Goal: Task Accomplishment & Management: Use online tool/utility

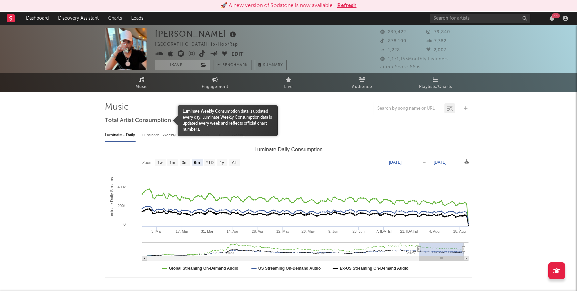
select select "6m"
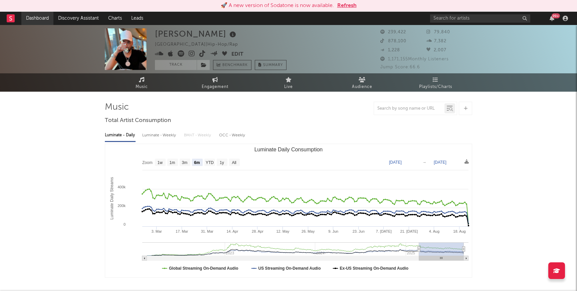
click at [38, 18] on link "Dashboard" at bounding box center [37, 18] width 32 height 13
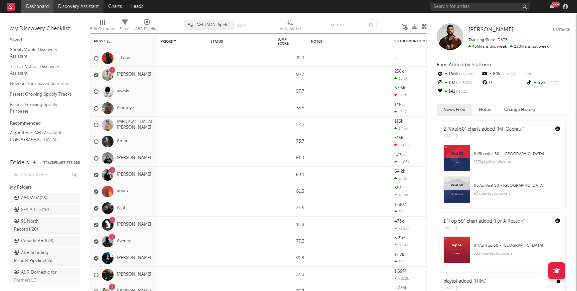
click at [82, 6] on link "Discovery Assistant" at bounding box center [78, 6] width 50 height 13
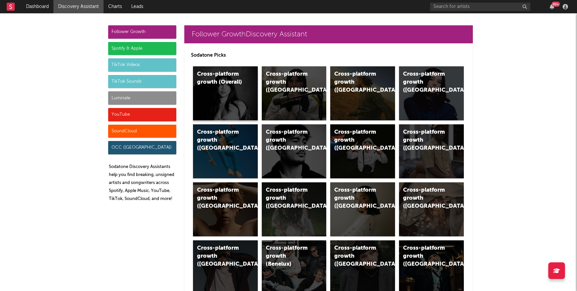
click at [232, 97] on div "Cross-platform growth (Overall)" at bounding box center [225, 93] width 65 height 54
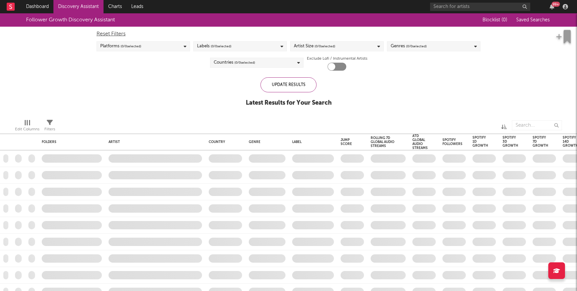
checkbox input "true"
